Goal: Task Accomplishment & Management: Manage account settings

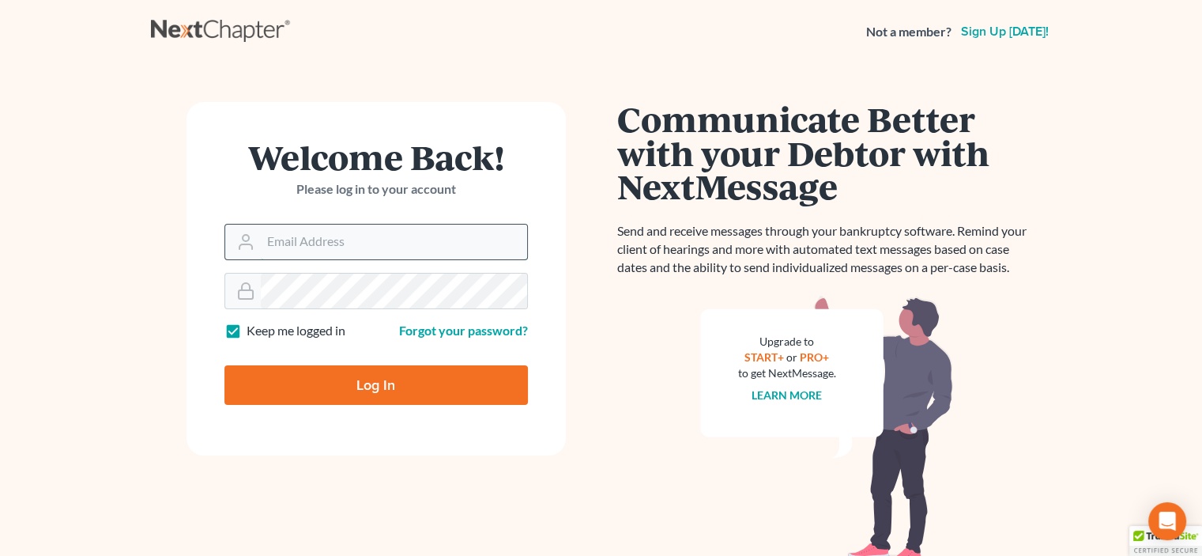
click at [372, 236] on input "Email Address" at bounding box center [394, 242] width 266 height 35
type input "[EMAIL_ADDRESS][DOMAIN_NAME]"
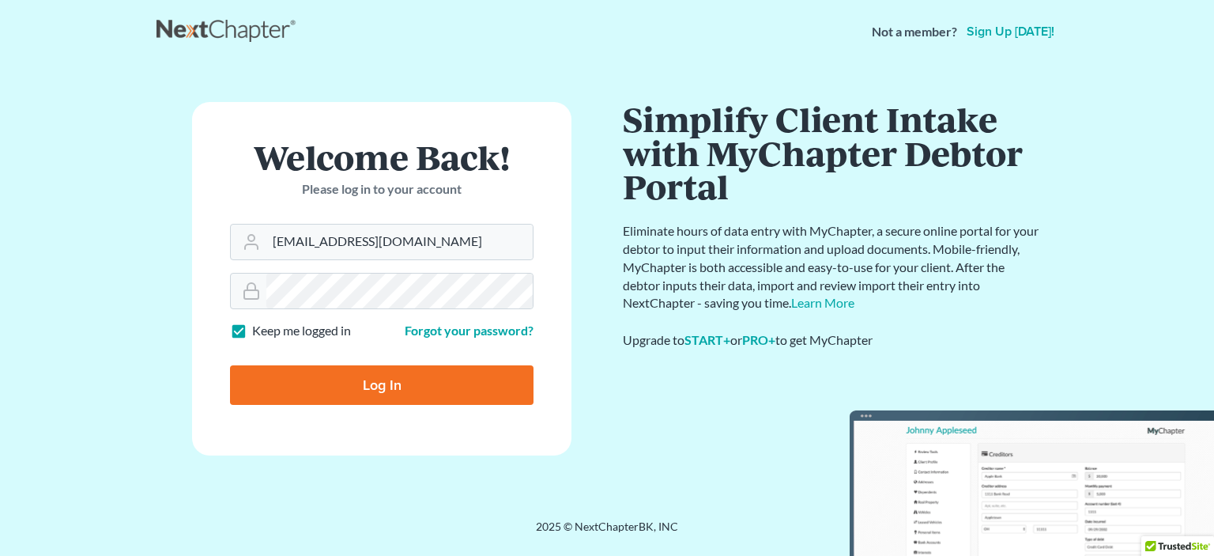
click at [338, 379] on input "Log In" at bounding box center [382, 385] width 304 height 40
type input "Thinking..."
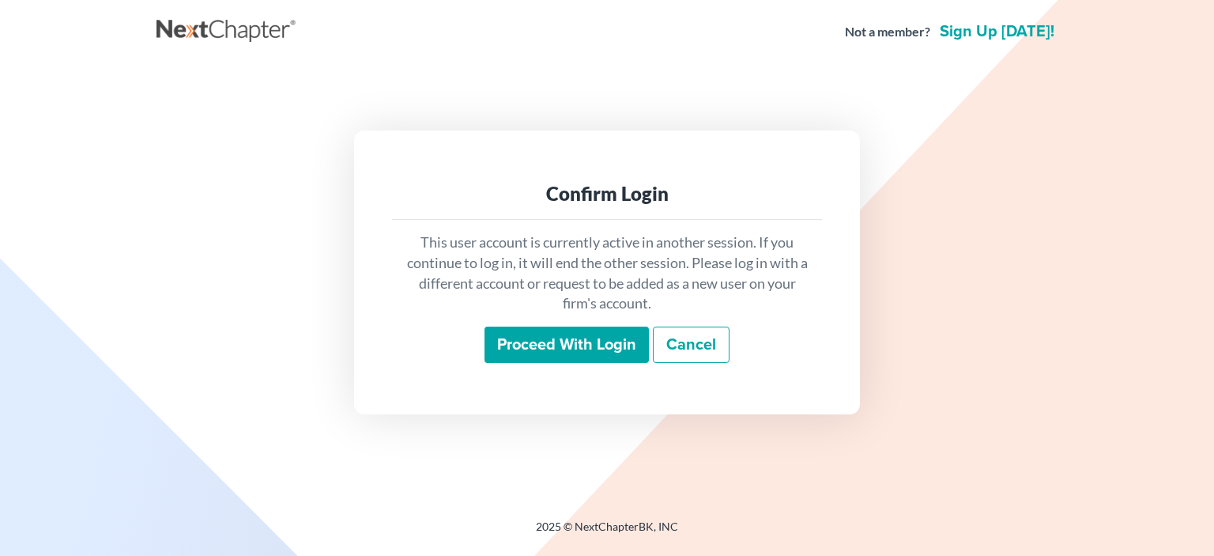
click at [612, 338] on input "Proceed with login" at bounding box center [567, 344] width 164 height 36
